Goal: Task Accomplishment & Management: Use online tool/utility

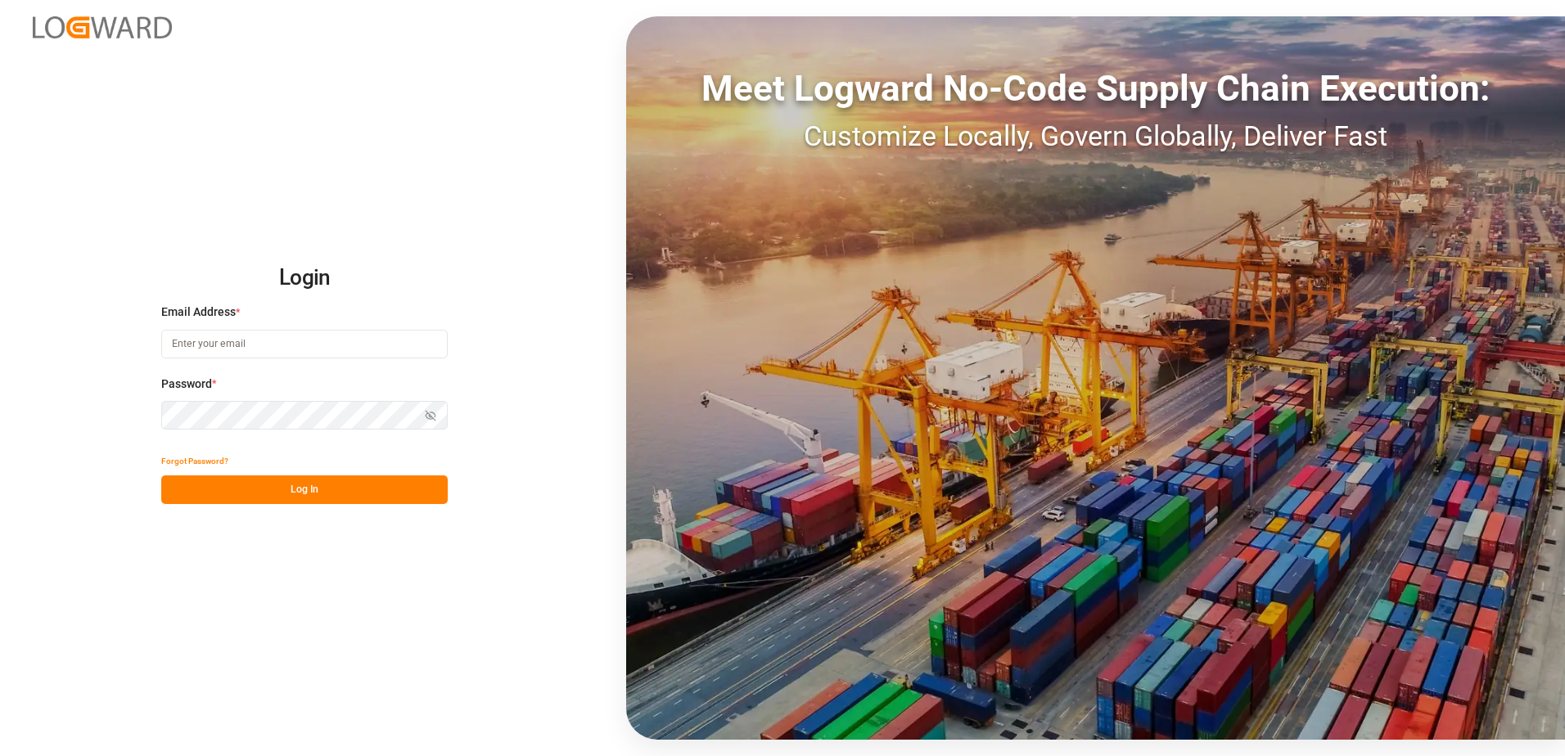
type input "[PERSON_NAME][EMAIL_ADDRESS][PERSON_NAME][DOMAIN_NAME]"
click at [328, 486] on button "Log In" at bounding box center [304, 490] width 286 height 29
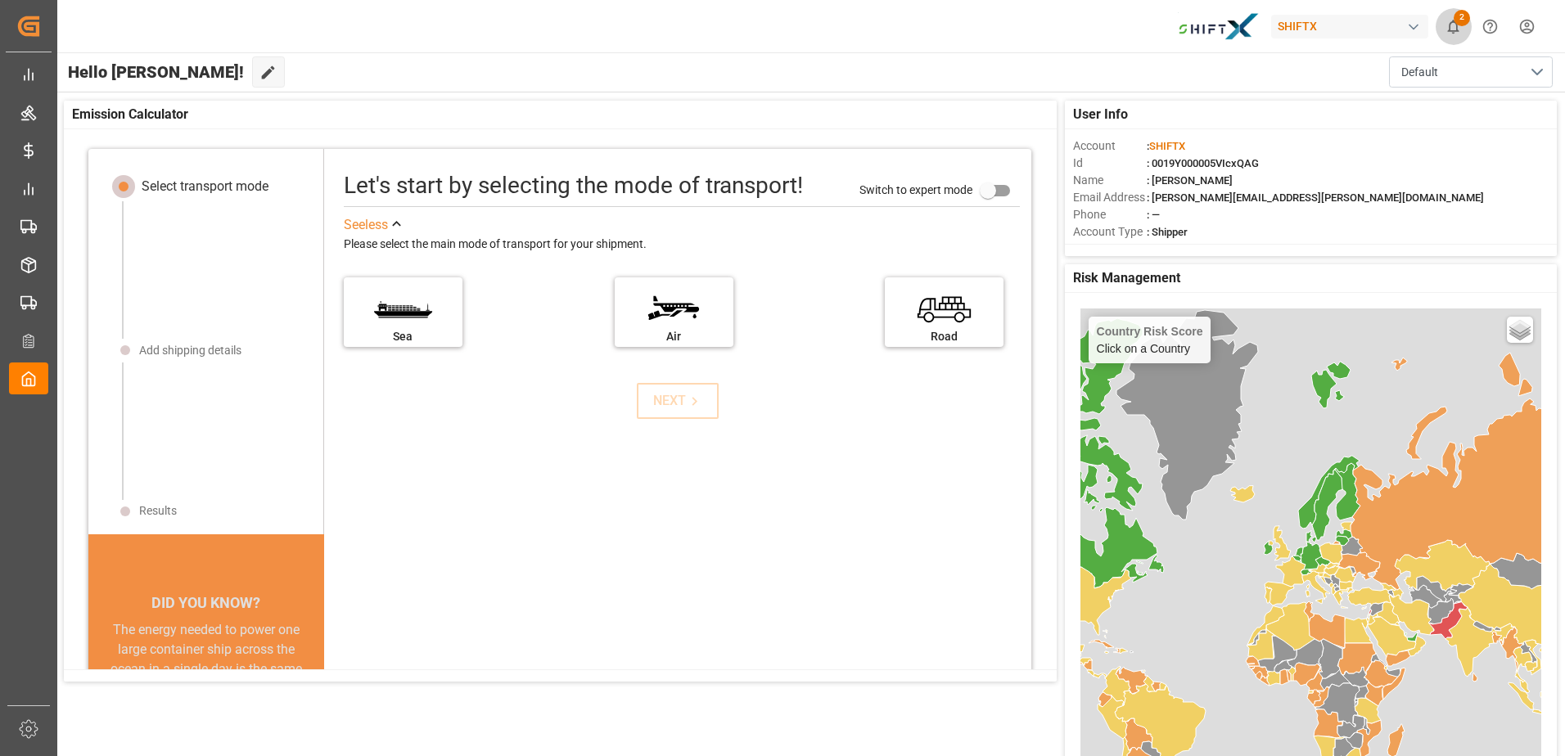
click at [1455, 28] on icon "show 2 new notifications" at bounding box center [1453, 26] width 17 height 17
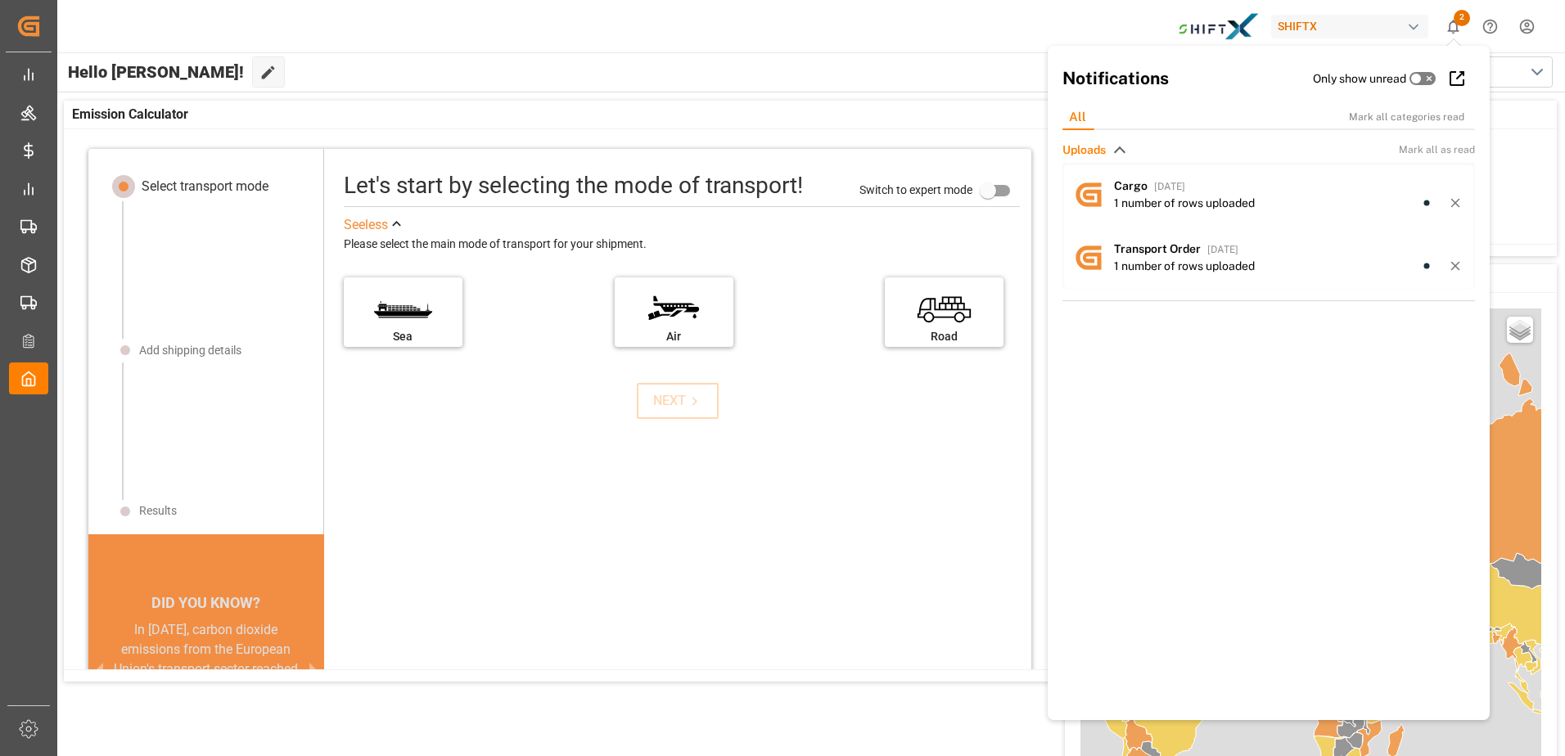
scroll to position [16, 0]
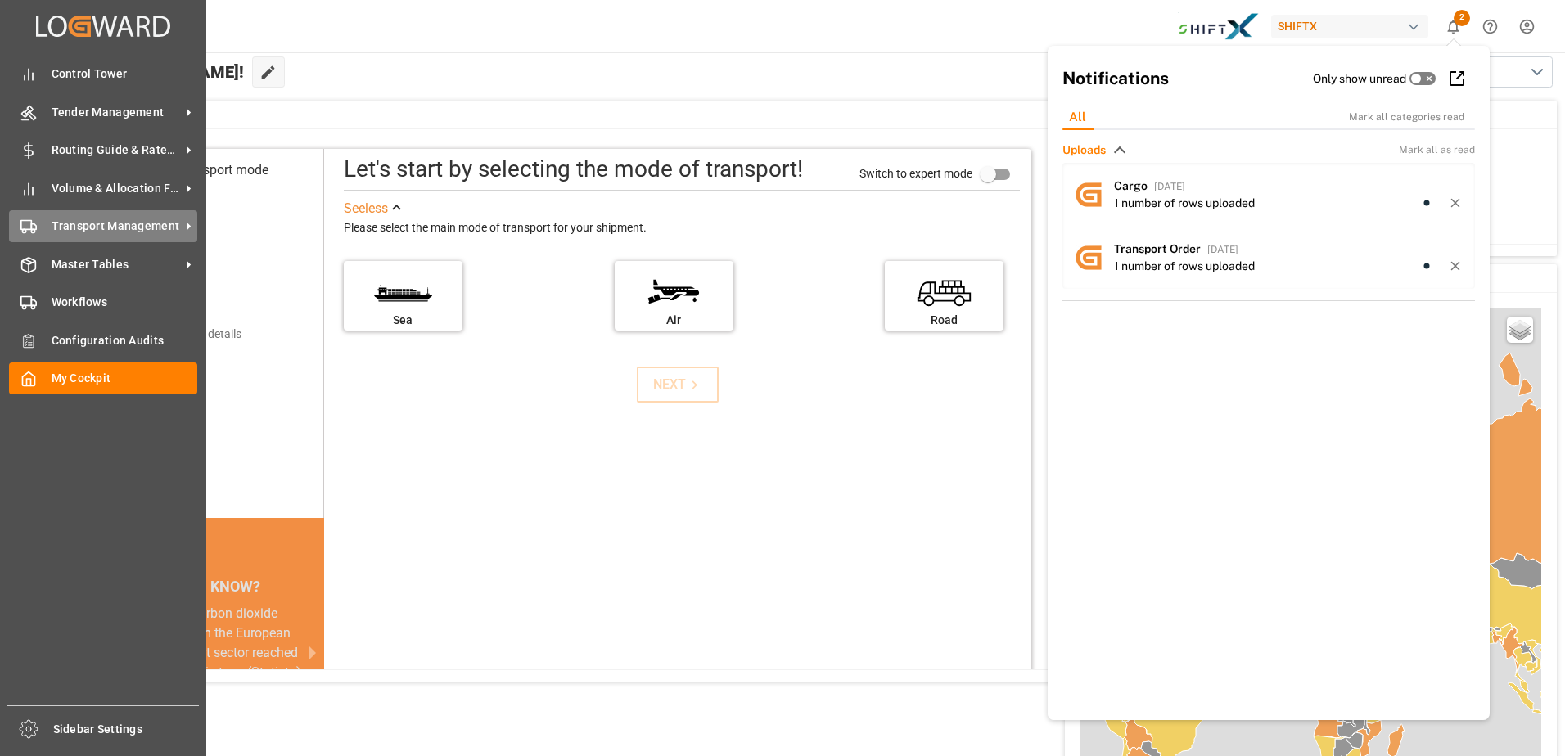
click at [142, 227] on span "Transport Management" at bounding box center [116, 226] width 129 height 17
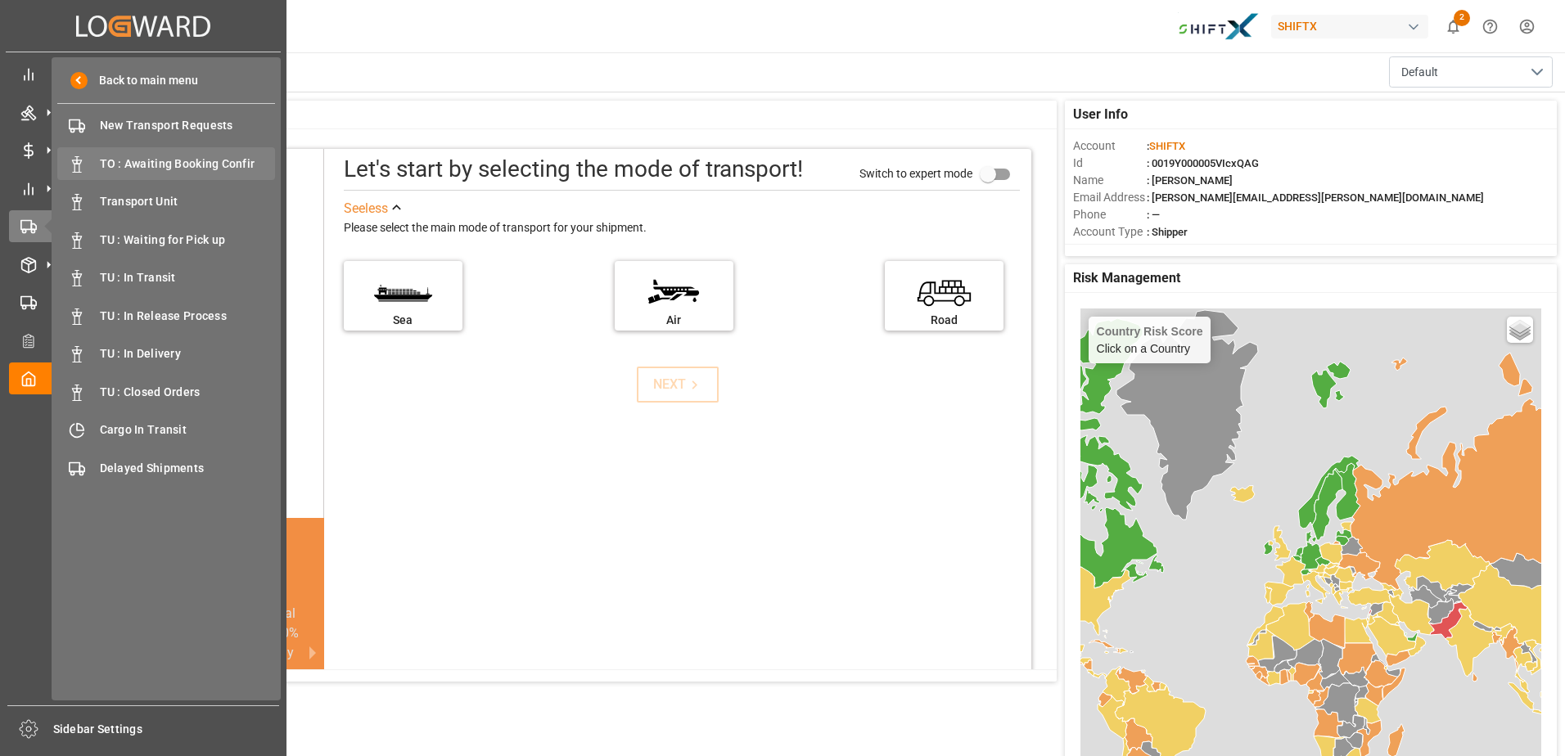
click at [218, 171] on span "TO : Awaiting Booking Confir" at bounding box center [188, 164] width 176 height 17
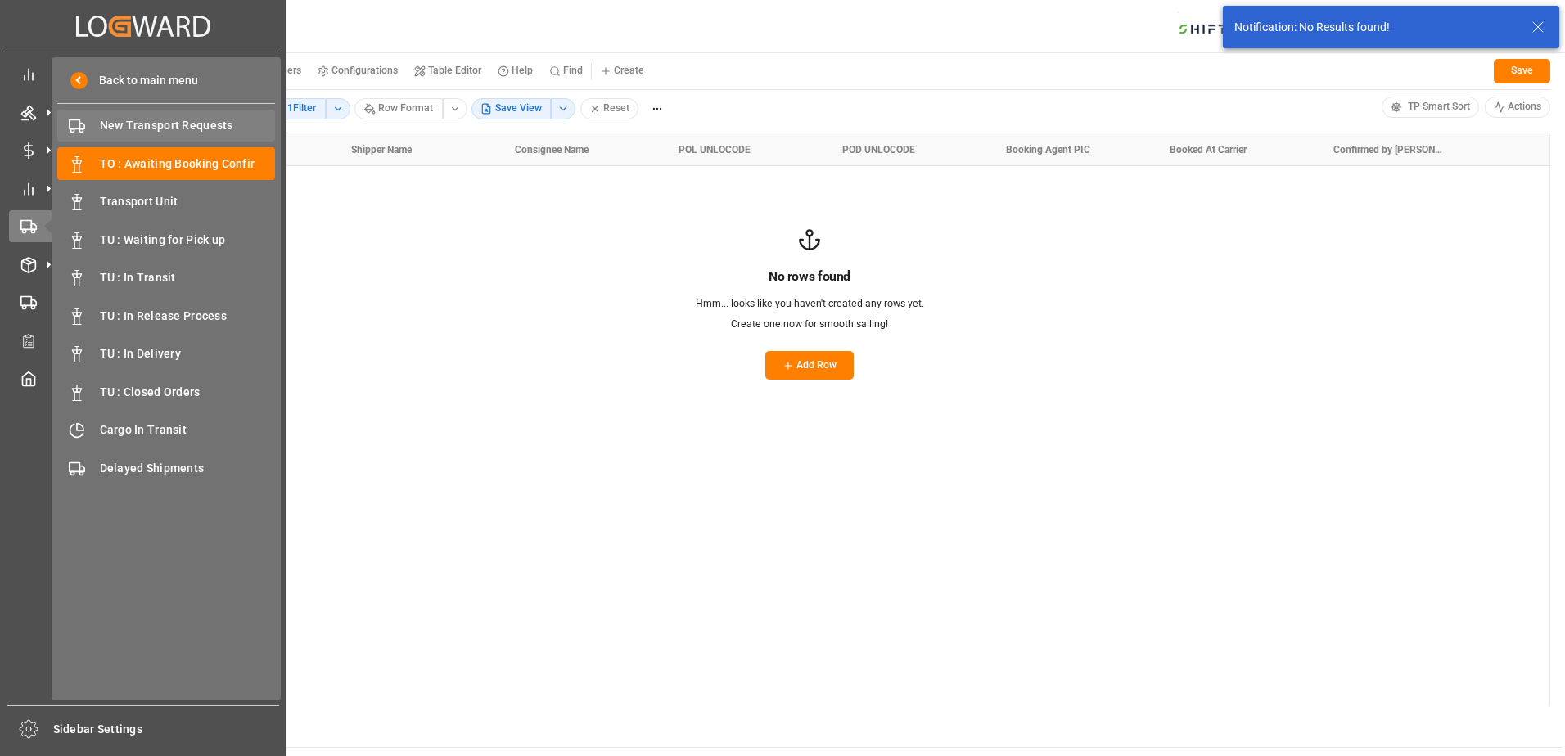
click at [137, 137] on div "New Transport Requests New Transport Requests" at bounding box center [166, 126] width 218 height 32
